Goal: Task Accomplishment & Management: Manage account settings

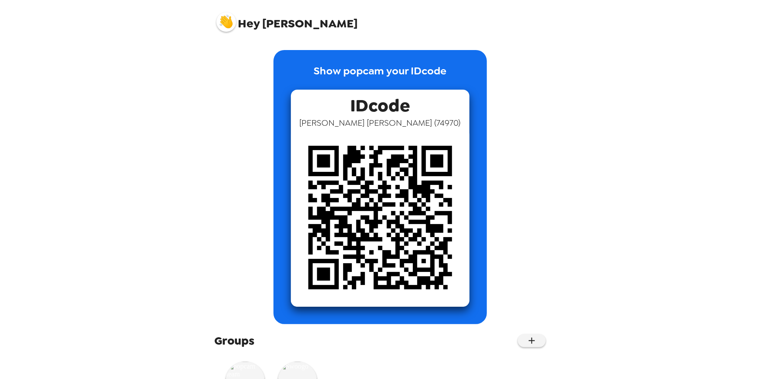
click at [228, 23] on img at bounding box center [226, 22] width 20 height 20
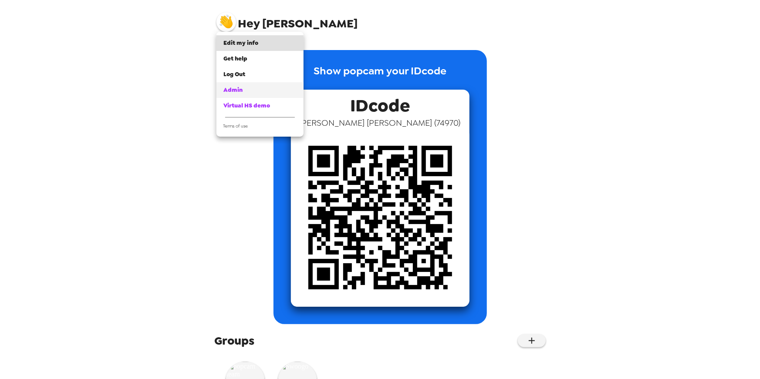
click at [234, 92] on span "Admin" at bounding box center [232, 89] width 19 height 7
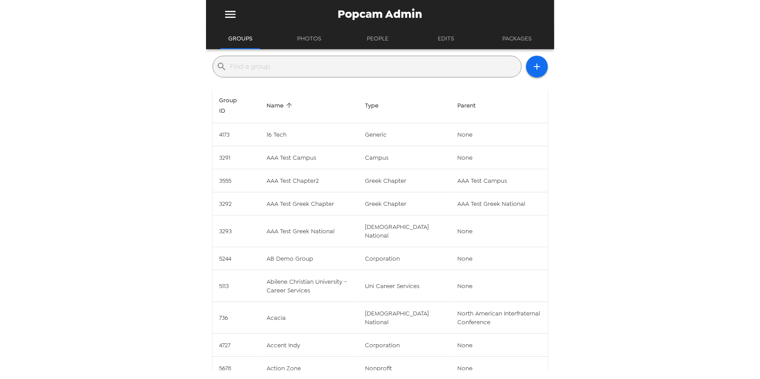
click at [291, 72] on input "text" at bounding box center [373, 67] width 287 height 14
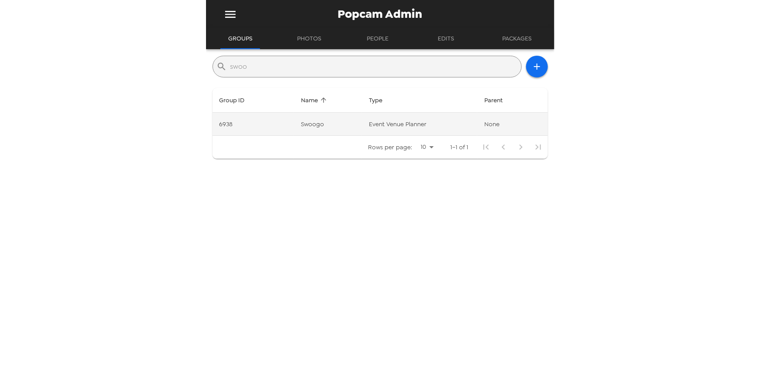
type input "swoo"
click at [315, 118] on td "Swoogo" at bounding box center [328, 124] width 68 height 23
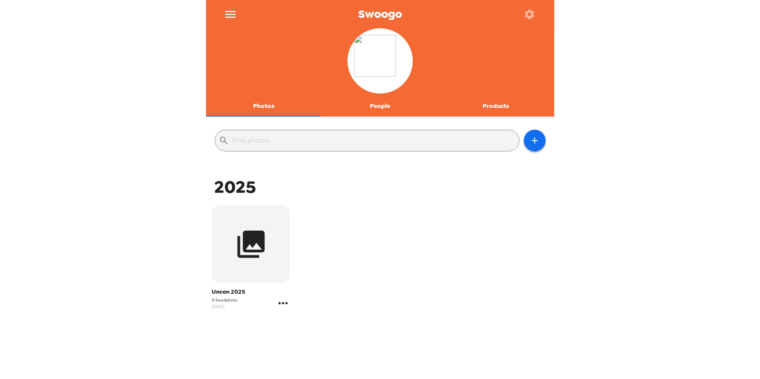
click at [281, 305] on icon "gallery menu" at bounding box center [283, 303] width 14 height 14
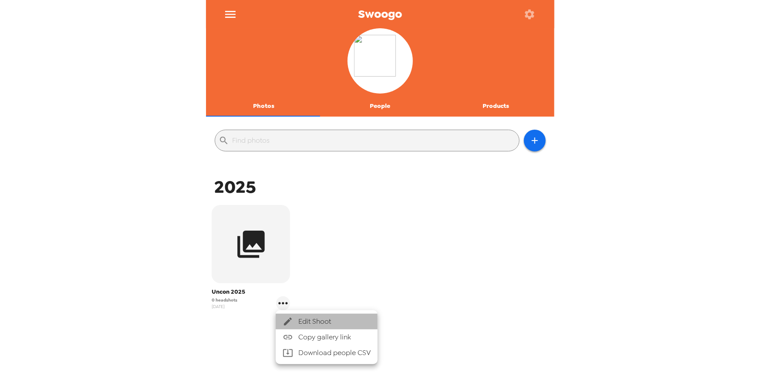
click at [327, 322] on span "Edit Shoot" at bounding box center [334, 322] width 72 height 10
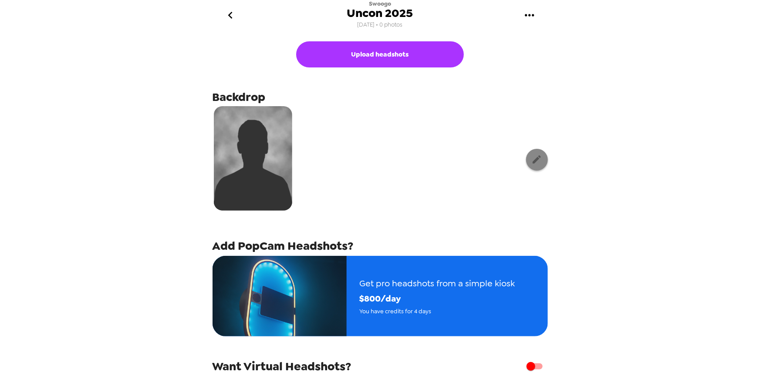
click at [536, 157] on icon "button" at bounding box center [536, 159] width 11 height 11
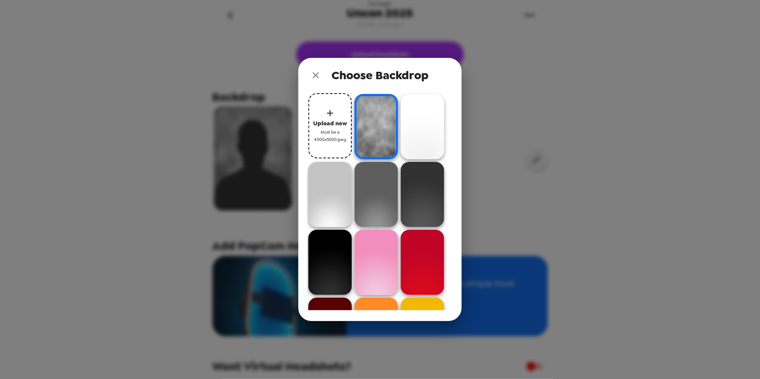
click at [324, 130] on span "Must be a 4000x5000 jpeg" at bounding box center [330, 135] width 35 height 15
click at [347, 126] on button "Upload new Must be a 4000x5000 jpeg" at bounding box center [330, 125] width 44 height 65
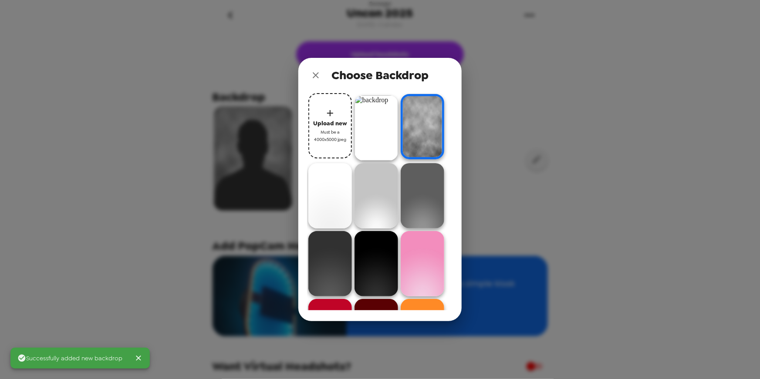
click at [393, 126] on img at bounding box center [376, 127] width 44 height 65
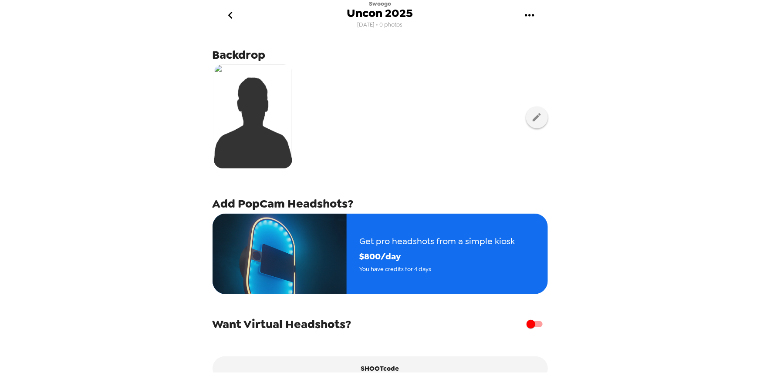
scroll to position [90, 0]
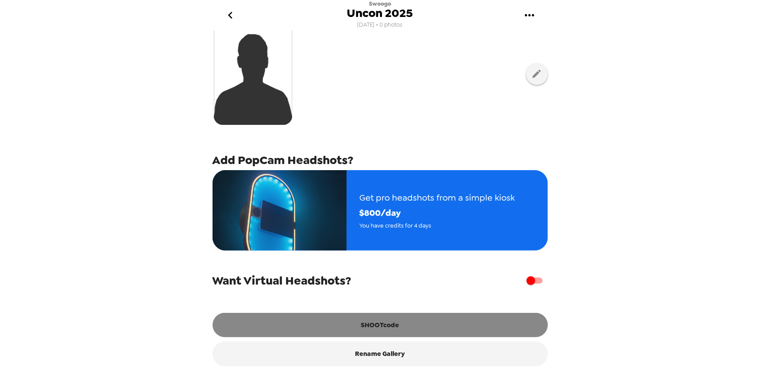
click at [376, 324] on button "SHOOTcode" at bounding box center [379, 325] width 335 height 24
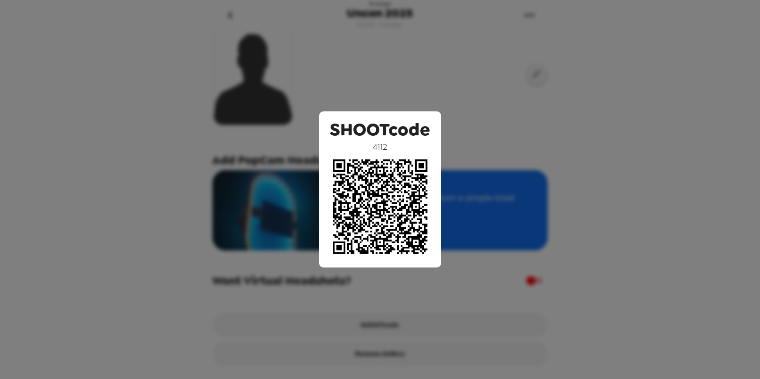
click at [152, 212] on div "SHOOTcode 4112" at bounding box center [380, 189] width 760 height 379
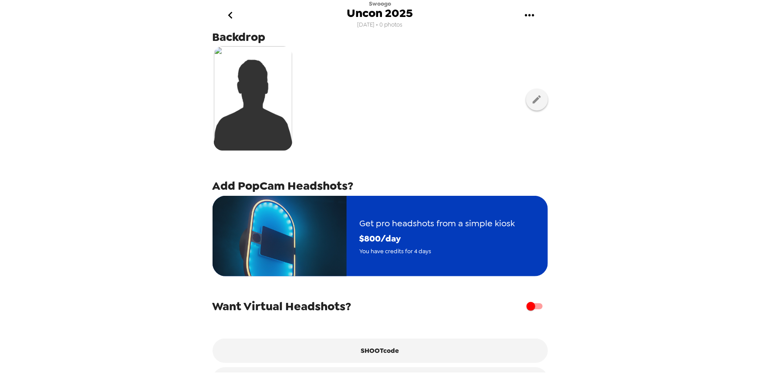
scroll to position [0, 0]
